Goal: Find contact information: Find contact information

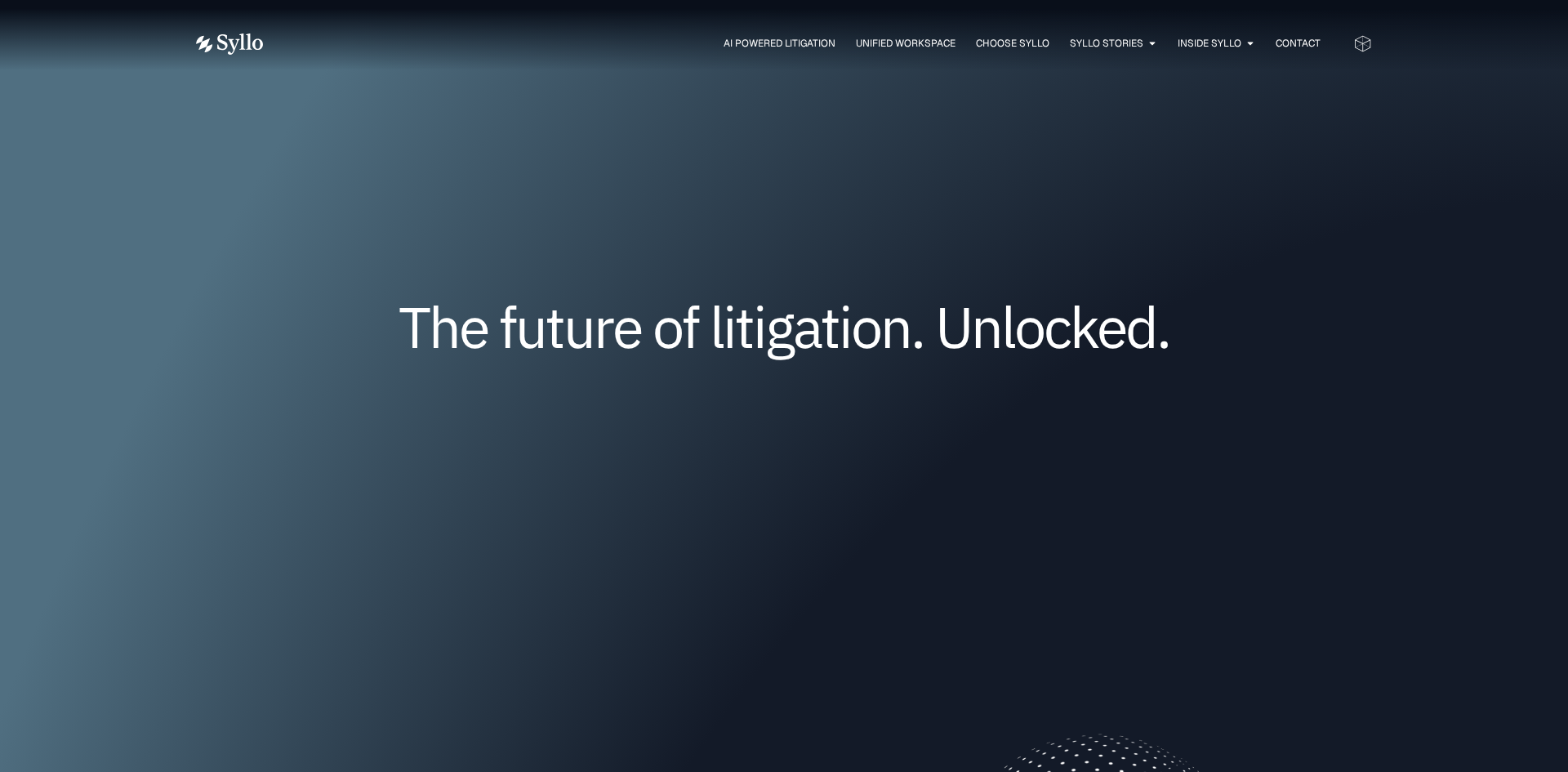
scroll to position [2, 0]
click at [1306, 47] on span "Contact" at bounding box center [1299, 43] width 45 height 15
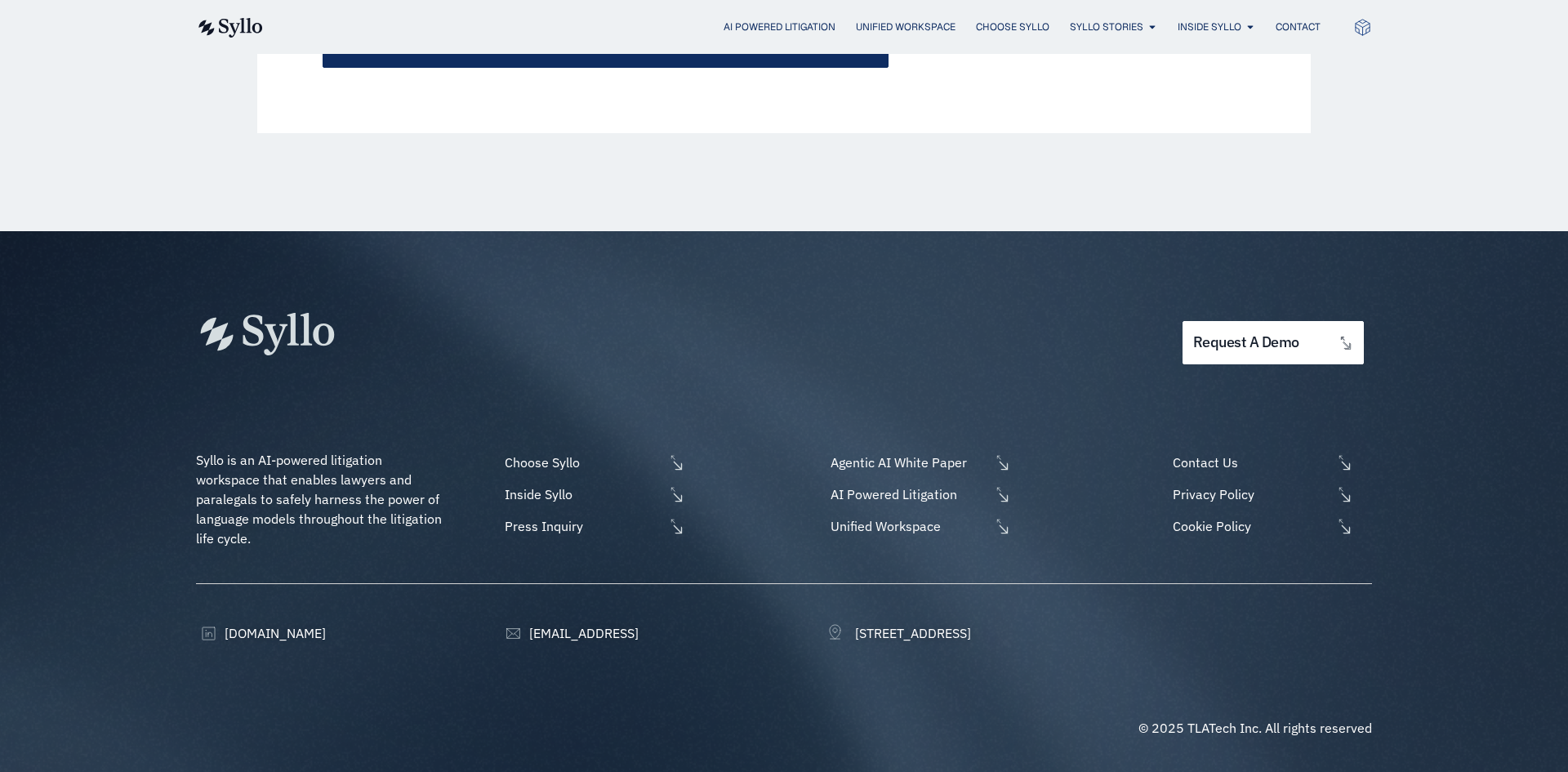
scroll to position [859, 0]
click at [282, 632] on span "[DOMAIN_NAME]" at bounding box center [273, 632] width 105 height 20
click at [1243, 467] on span "Contact Us" at bounding box center [1251, 463] width 163 height 20
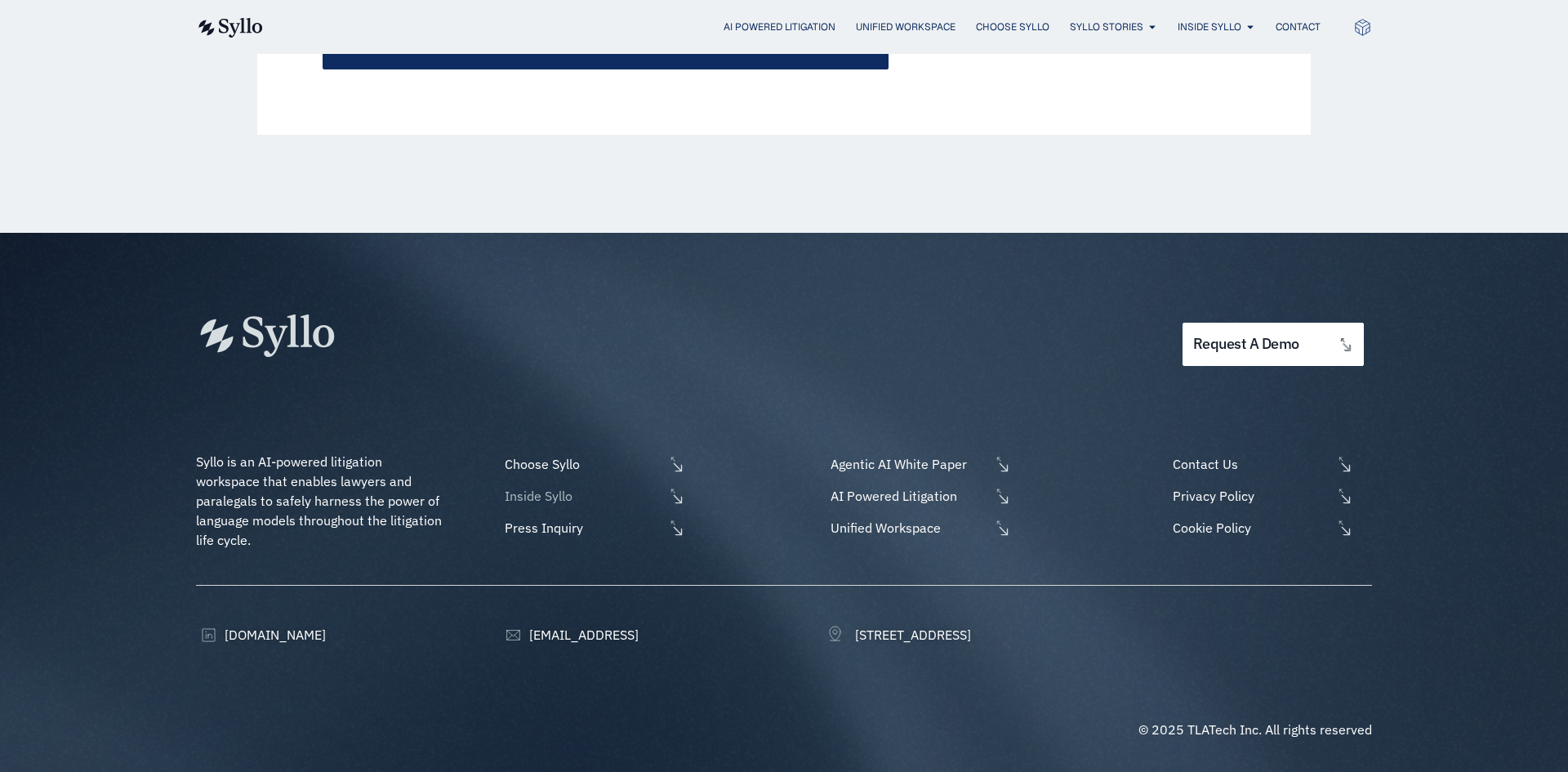
scroll to position [853, 0]
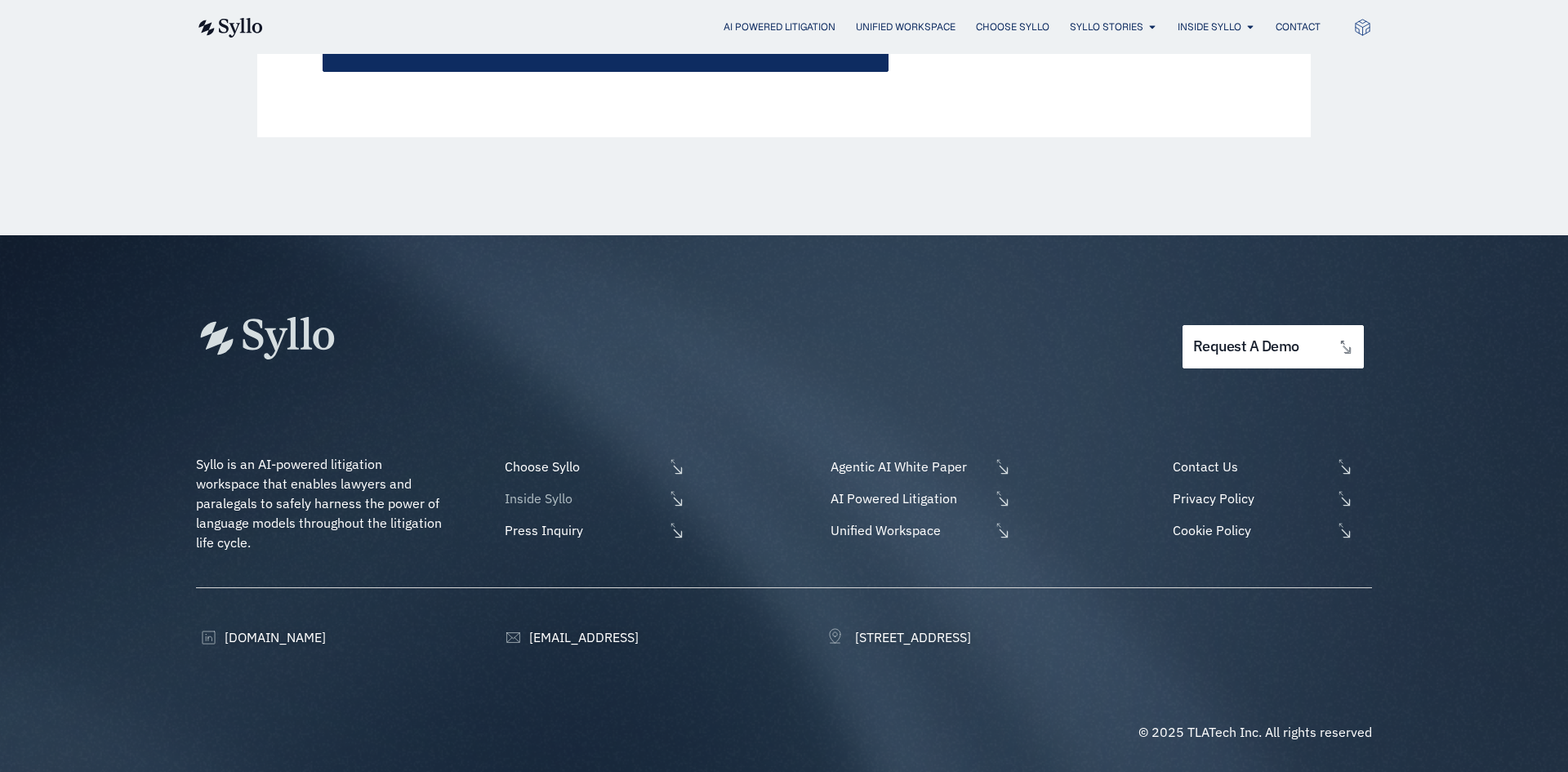
click at [587, 501] on span "Inside Syllo" at bounding box center [582, 498] width 163 height 20
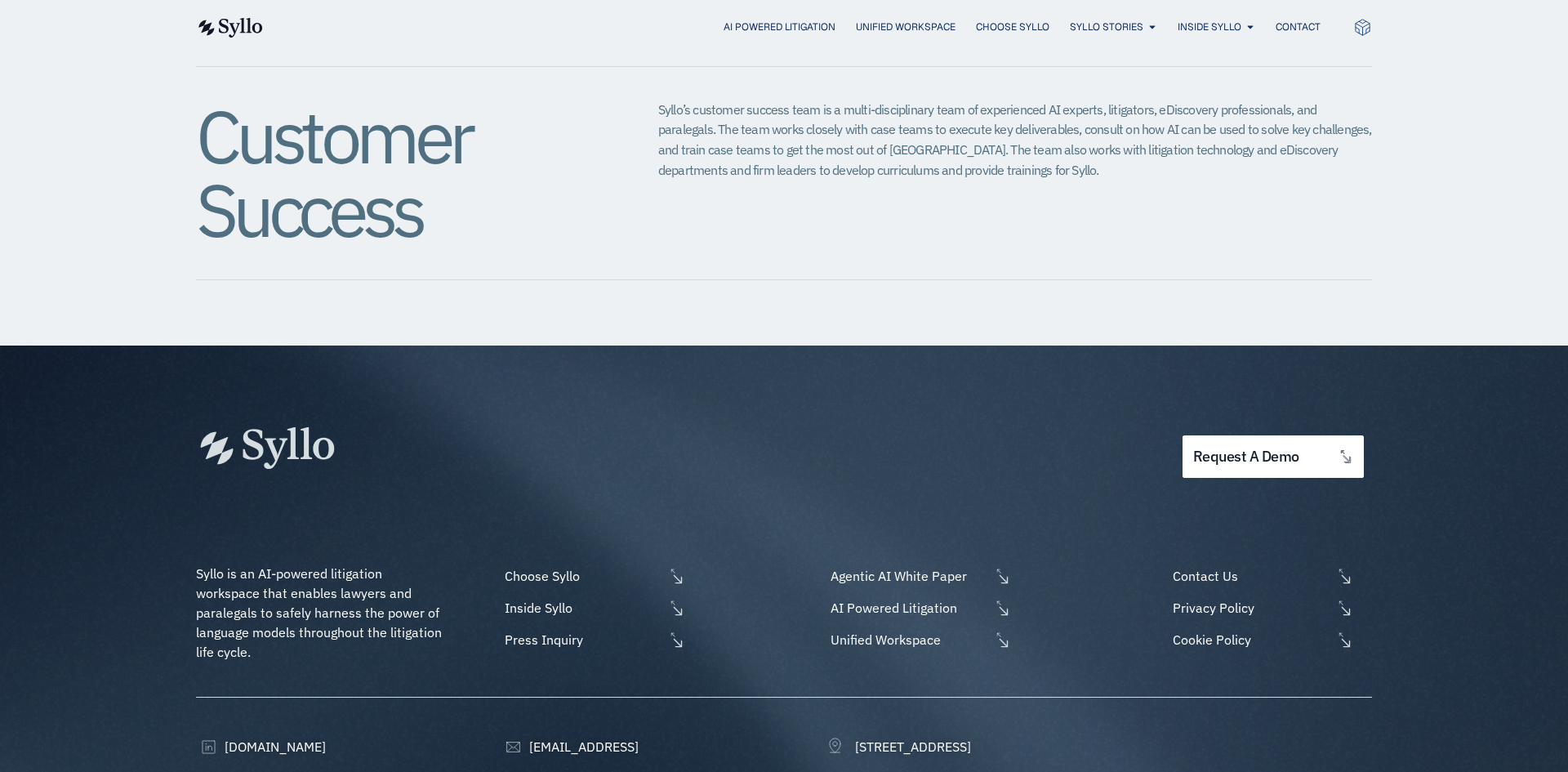
scroll to position [2003, 0]
